Goal: Transaction & Acquisition: Purchase product/service

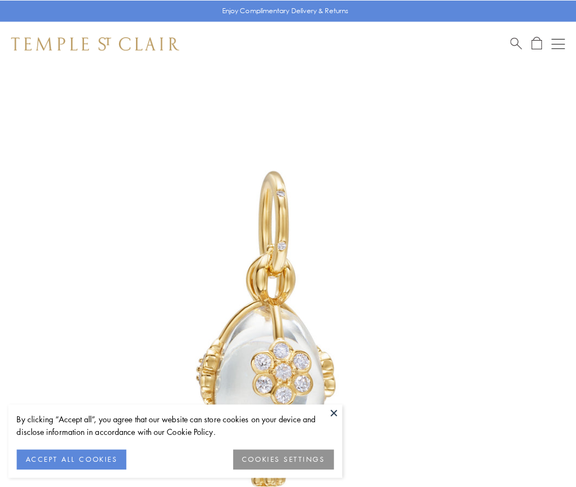
scroll to position [26, 0]
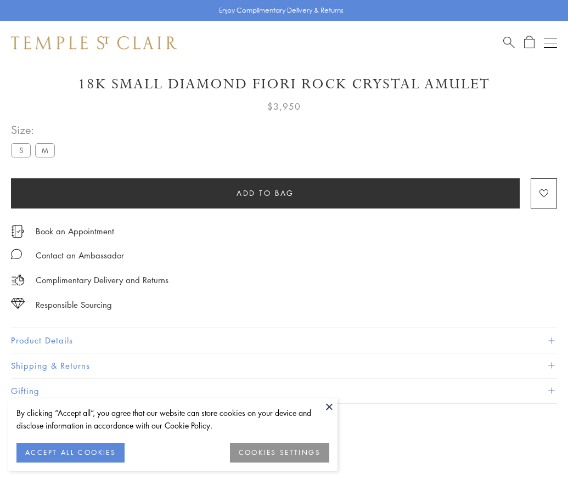
click at [265, 193] on span "Add to bag" at bounding box center [266, 193] width 58 height 12
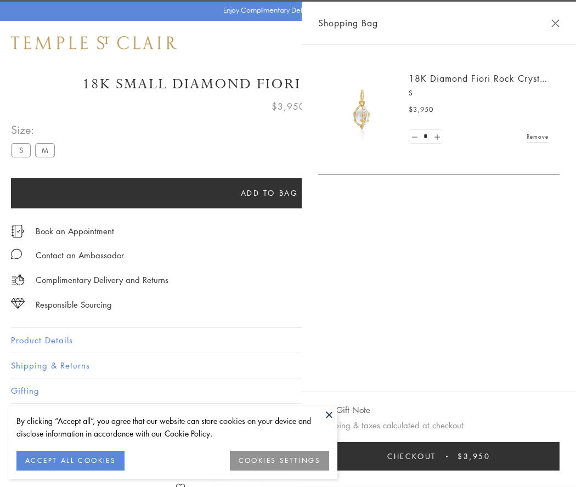
click at [550, 457] on button "Checkout $3,950" at bounding box center [439, 456] width 242 height 29
